Goal: Information Seeking & Learning: Learn about a topic

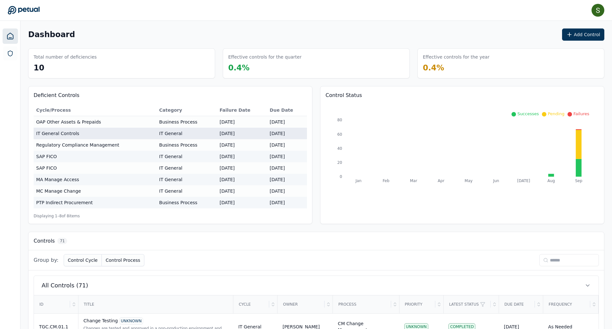
click at [48, 133] on td "IT General Controls" at bounding box center [95, 134] width 123 height 12
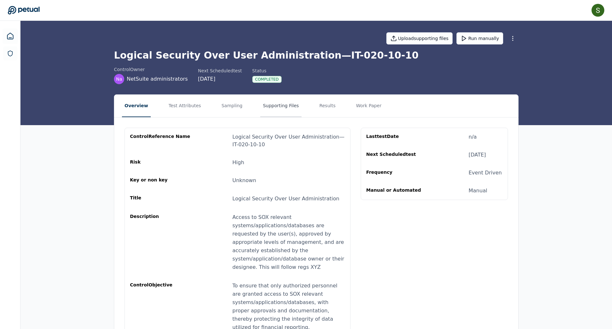
click at [269, 107] on button "Supporting Files" at bounding box center [280, 106] width 41 height 22
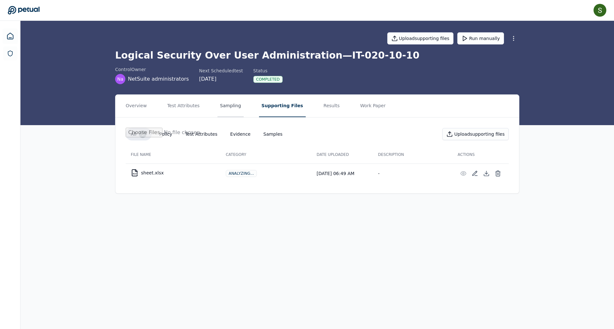
click at [221, 107] on button "Sampling" at bounding box center [231, 106] width 26 height 22
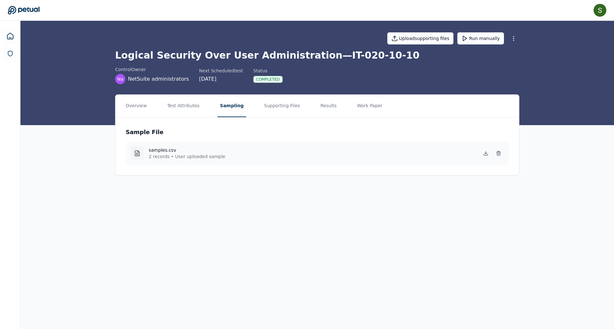
scroll to position [0, 0]
drag, startPoint x: 35, startPoint y: 11, endPoint x: 34, endPoint y: 16, distance: 4.8
click at [35, 12] on icon at bounding box center [24, 10] width 32 height 9
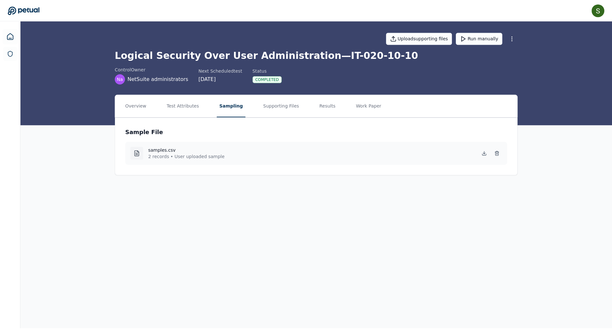
scroll to position [0, 0]
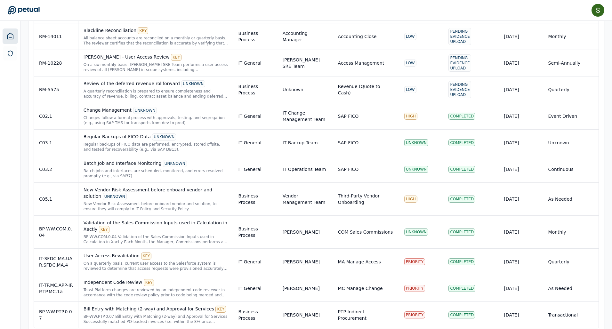
scroll to position [1961, 0]
click at [110, 253] on div "User Access Revalidation KEY" at bounding box center [156, 256] width 145 height 7
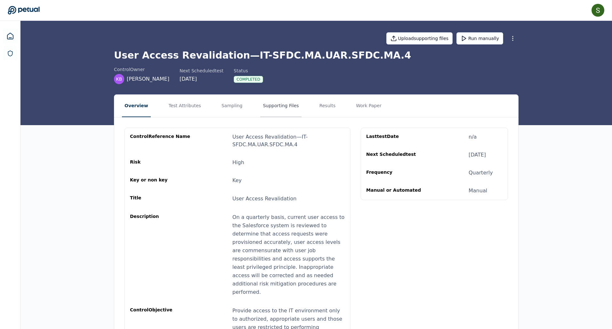
click at [269, 105] on button "Supporting Files" at bounding box center [280, 106] width 41 height 22
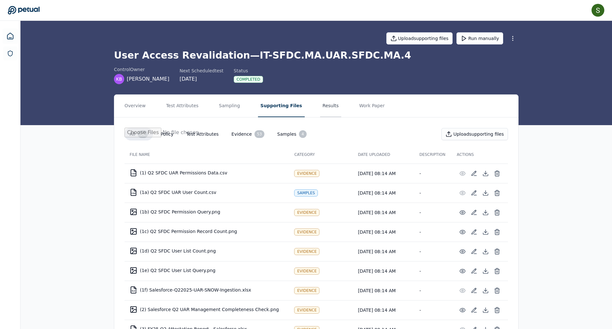
click at [321, 102] on button "Results" at bounding box center [330, 106] width 21 height 22
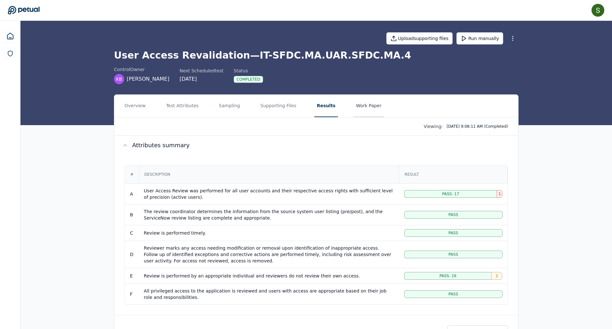
click at [360, 108] on button "Work Paper" at bounding box center [368, 106] width 31 height 22
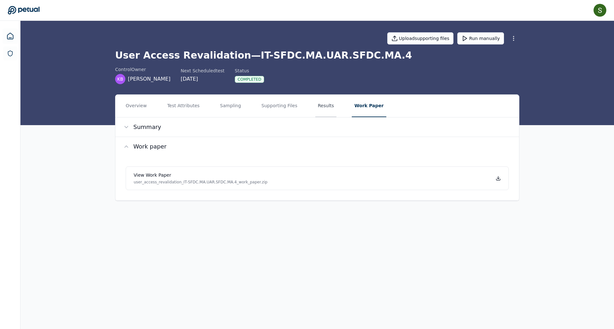
click at [324, 106] on button "Results" at bounding box center [325, 106] width 21 height 22
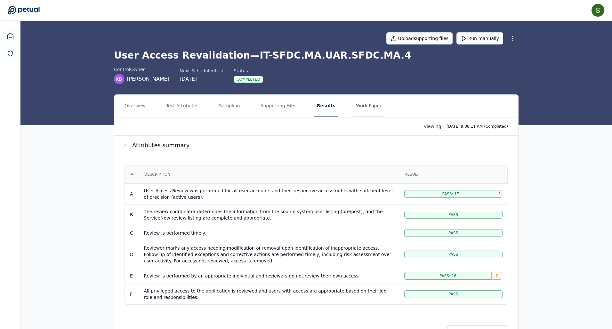
click at [363, 108] on button "Work Paper" at bounding box center [368, 106] width 31 height 22
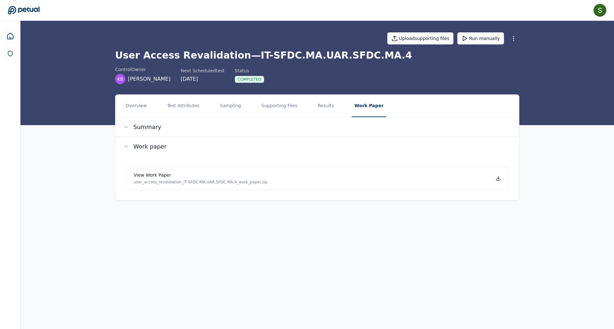
click at [24, 4] on div "[PERSON_NAME] [PERSON_NAME][EMAIL_ADDRESS] Sign out" at bounding box center [307, 10] width 599 height 13
click at [28, 10] on icon at bounding box center [24, 10] width 32 height 8
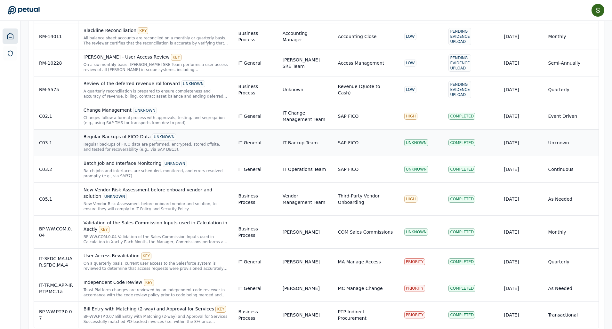
scroll to position [1961, 0]
